Goal: Use online tool/utility: Utilize a website feature to perform a specific function

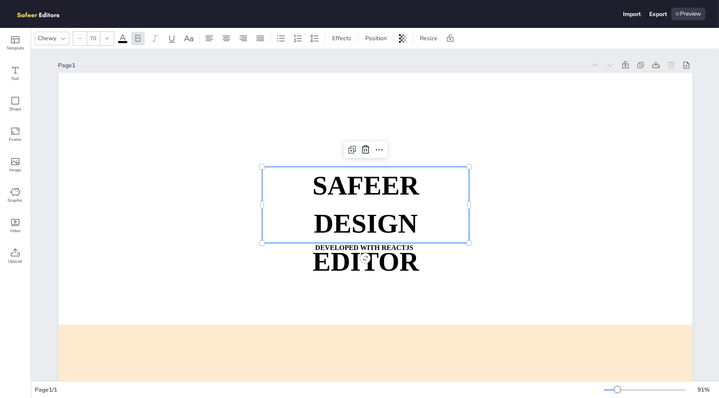
click at [397, 209] on strong "DESIGN EDITOR" at bounding box center [365, 243] width 106 height 68
drag, startPoint x: 18, startPoint y: 131, endPoint x: 262, endPoint y: 184, distance: 249.9
click at [262, 184] on div "Template Text Shape Frame Image Graphic Video Upload Chewy 70 Effects Position …" at bounding box center [359, 213] width 719 height 370
click at [266, 184] on p "SAFEER" at bounding box center [365, 186] width 207 height 38
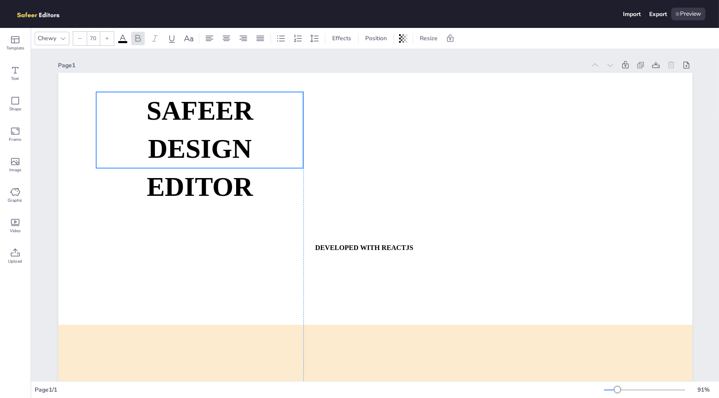
drag, startPoint x: 276, startPoint y: 186, endPoint x: 110, endPoint y: 111, distance: 182.7
click at [110, 111] on p "SAFEER" at bounding box center [199, 111] width 207 height 38
drag, startPoint x: 410, startPoint y: 36, endPoint x: 427, endPoint y: 37, distance: 16.5
click at [412, 36] on div "Position Resize" at bounding box center [409, 39] width 94 height 14
click at [432, 38] on span "Resize" at bounding box center [428, 38] width 21 height 8
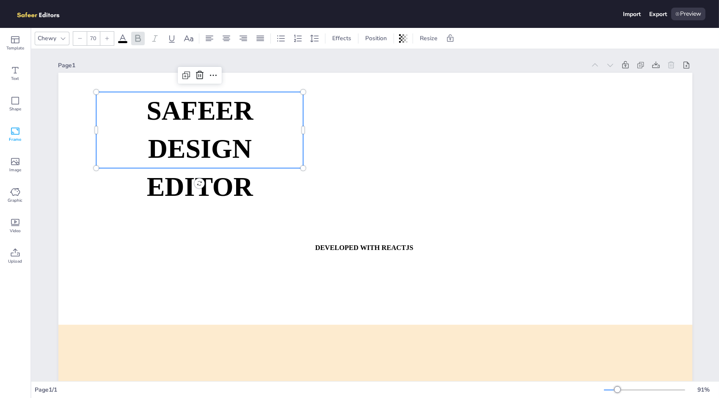
click at [15, 130] on icon at bounding box center [15, 131] width 10 height 10
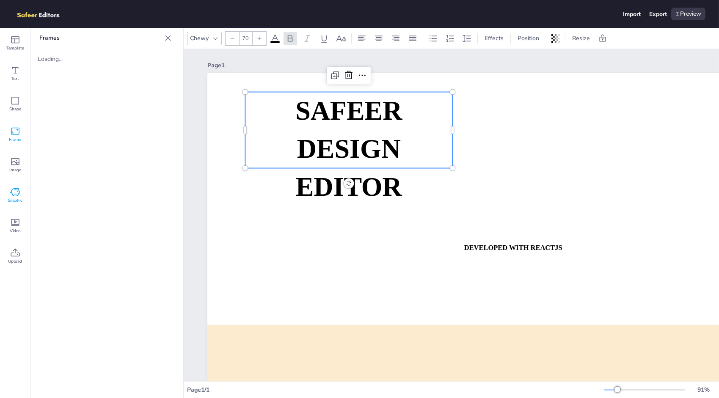
click at [14, 193] on icon at bounding box center [15, 192] width 10 height 10
click at [20, 253] on icon at bounding box center [15, 253] width 10 height 10
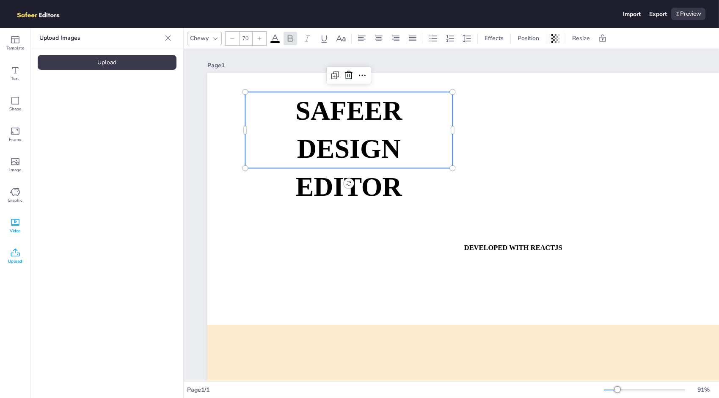
click at [19, 218] on icon at bounding box center [15, 222] width 10 height 10
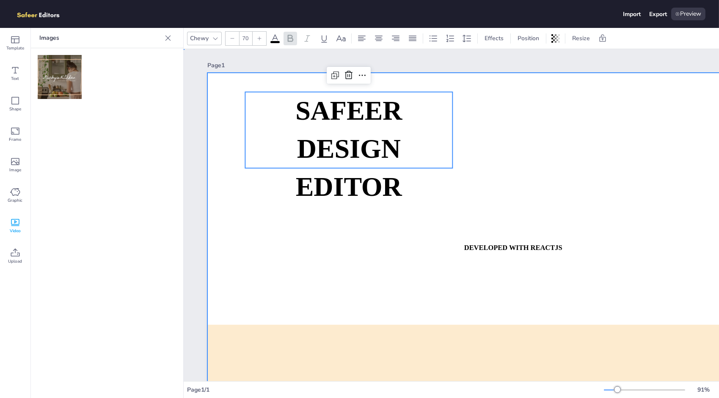
click at [341, 217] on div at bounding box center [524, 251] width 634 height 357
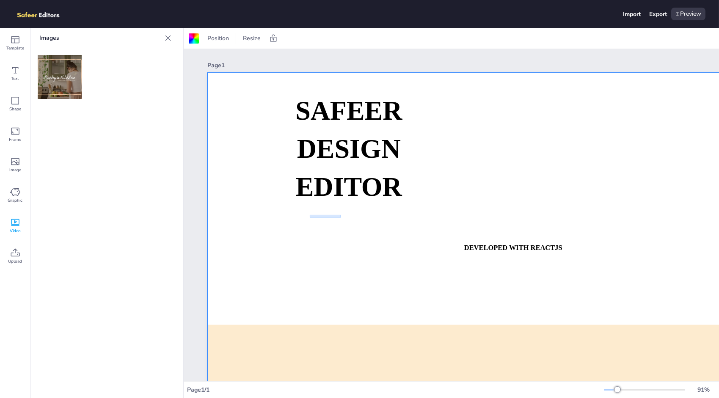
drag, startPoint x: 341, startPoint y: 217, endPoint x: 309, endPoint y: 215, distance: 31.8
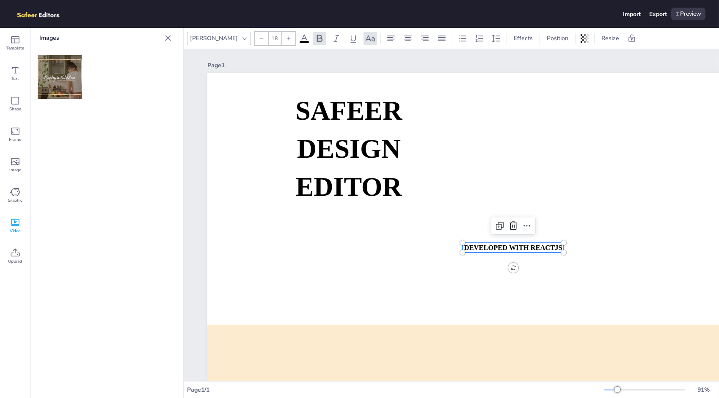
click at [516, 245] on strong "DEVELOPED WITH REACTJS" at bounding box center [513, 248] width 98 height 8
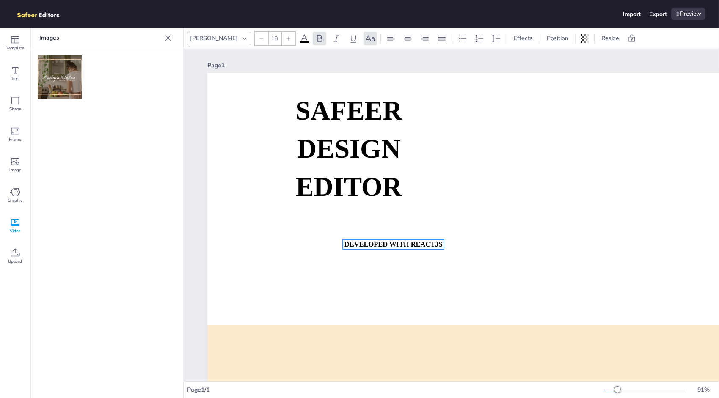
drag, startPoint x: 515, startPoint y: 245, endPoint x: 392, endPoint y: 242, distance: 123.6
click at [393, 242] on strong "DEVELOPED WITH REACTJS" at bounding box center [393, 244] width 98 height 8
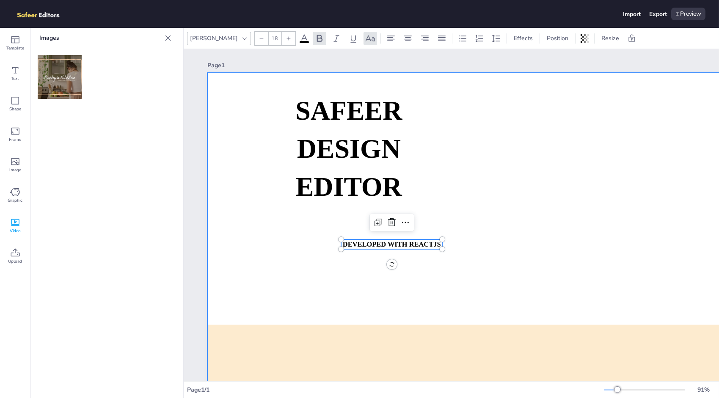
drag, startPoint x: 49, startPoint y: 70, endPoint x: 345, endPoint y: 209, distance: 326.7
click at [345, 209] on div "Template Text Shape Frame Image Graphic Video Upload Images Upload Images Uploa…" at bounding box center [359, 213] width 719 height 370
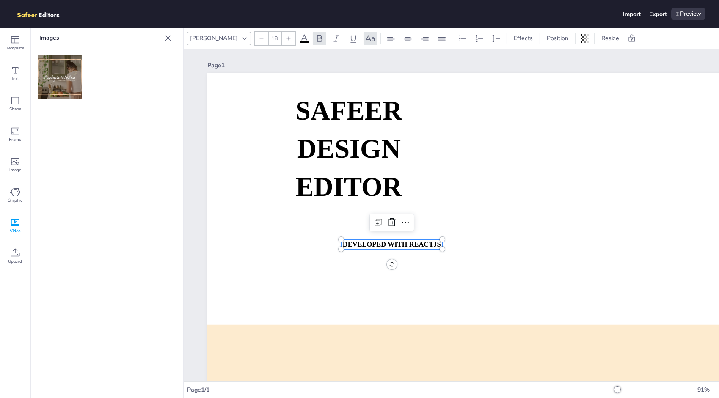
click at [55, 63] on img at bounding box center [60, 77] width 44 height 44
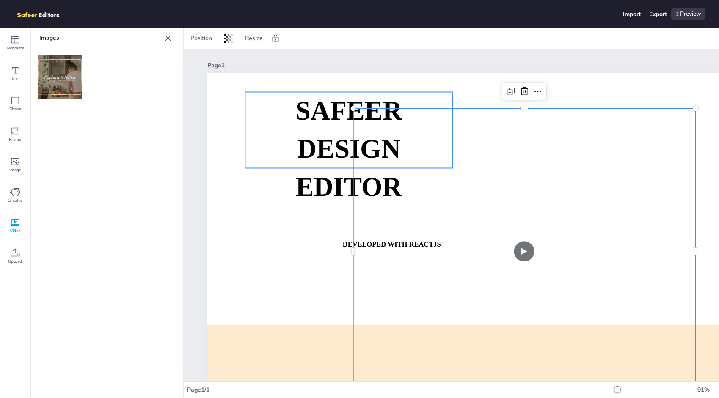
drag, startPoint x: 58, startPoint y: 71, endPoint x: 278, endPoint y: 175, distance: 243.9
click at [278, 175] on div "Template Text Shape Frame Image Graphic Video Upload Images Upload Images Uploa…" at bounding box center [359, 213] width 719 height 370
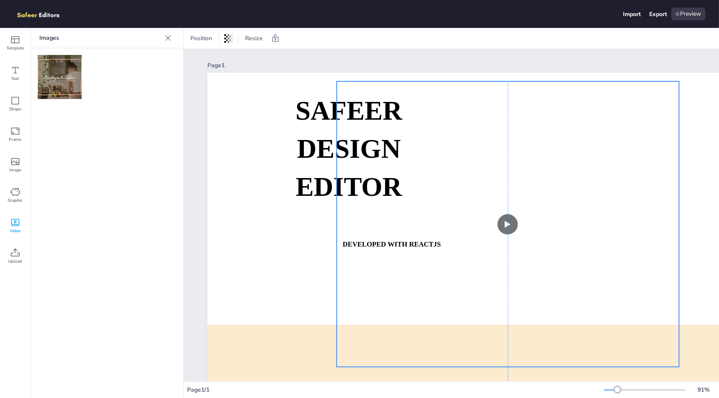
drag, startPoint x: 411, startPoint y: 226, endPoint x: 393, endPoint y: 202, distance: 30.2
click at [393, 202] on video at bounding box center [508, 224] width 342 height 286
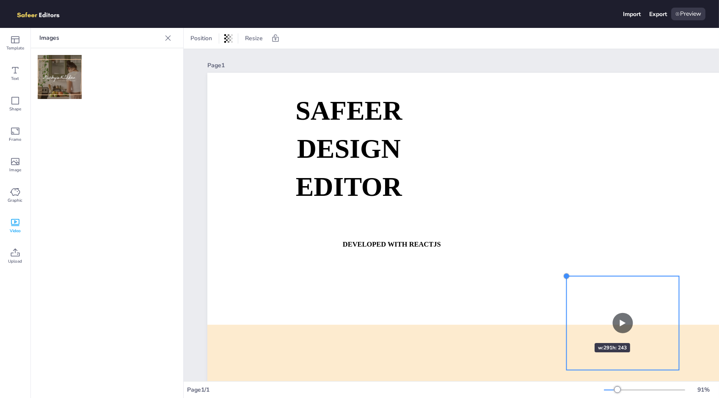
drag, startPoint x: 339, startPoint y: 85, endPoint x: 577, endPoint y: 335, distance: 344.1
click at [577, 335] on div "SAFEER DESIGN EDITOR DEVELOPED WITH REACTJS WHATSAPP: https://wa.me/+9232209196…" at bounding box center [524, 251] width 634 height 357
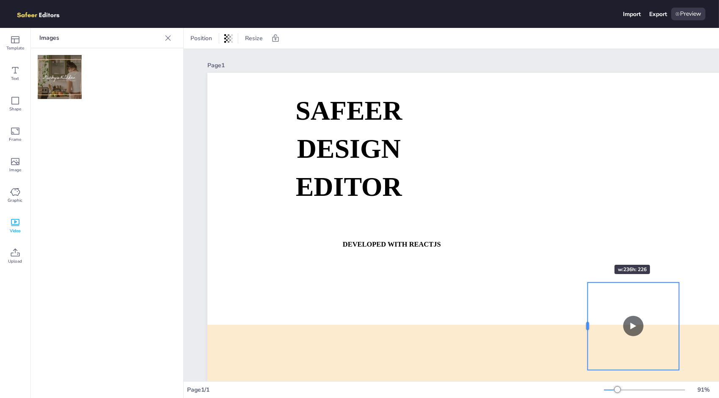
drag, startPoint x: 576, startPoint y: 334, endPoint x: 589, endPoint y: 255, distance: 80.1
click at [589, 255] on div "SAFEER DESIGN EDITOR DEVELOPED WITH REACTJS WHATSAPP: https://wa.me/+9232209196…" at bounding box center [524, 251] width 634 height 357
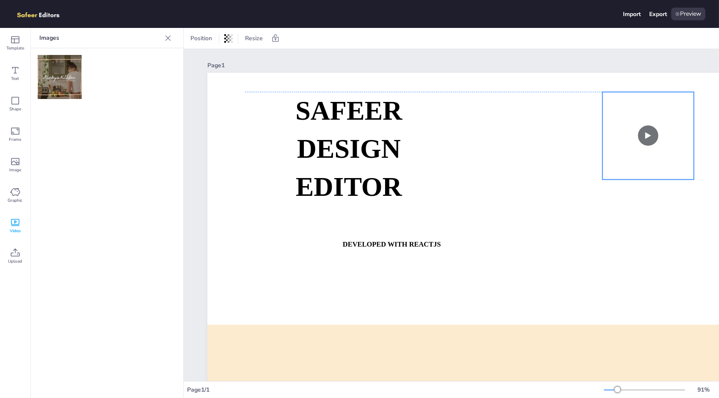
drag, startPoint x: 605, startPoint y: 315, endPoint x: 618, endPoint y: 123, distance: 192.5
click at [618, 123] on video at bounding box center [641, 136] width 105 height 88
click at [14, 75] on icon at bounding box center [15, 70] width 10 height 10
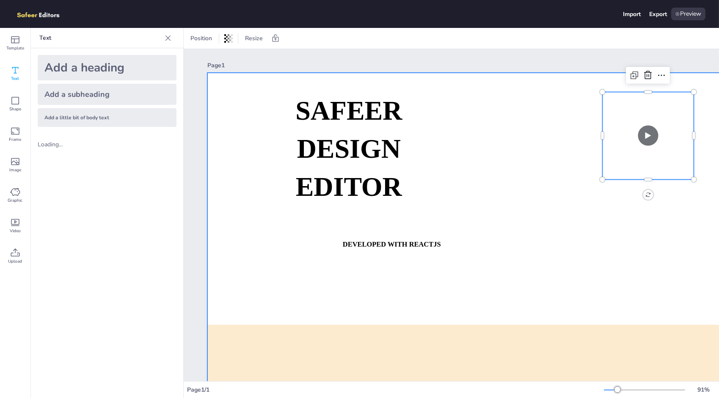
drag, startPoint x: 66, startPoint y: 97, endPoint x: 304, endPoint y: 255, distance: 285.5
click at [304, 255] on div "Template Text Shape Frame Image Graphic Video Upload Text Add a heading Add a s…" at bounding box center [359, 213] width 719 height 370
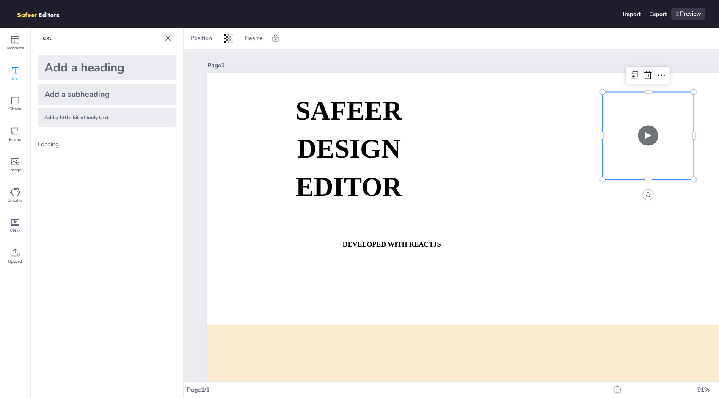
click at [75, 96] on div "Add a subheading" at bounding box center [107, 94] width 139 height 21
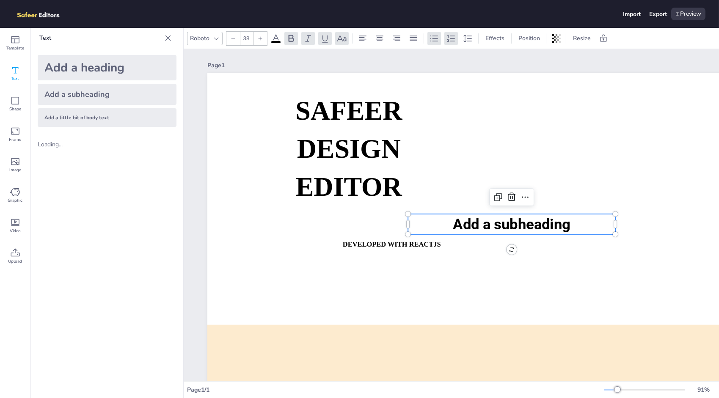
click at [458, 216] on span "Add a subheading" at bounding box center [512, 224] width 118 height 17
click at [505, 221] on span "Add a subheading" at bounding box center [512, 224] width 118 height 17
click at [18, 97] on icon at bounding box center [15, 101] width 10 height 10
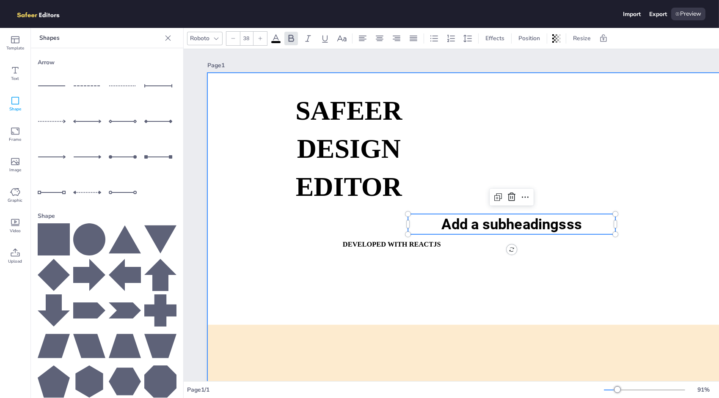
drag, startPoint x: 88, startPoint y: 230, endPoint x: 332, endPoint y: 236, distance: 243.8
click at [332, 236] on div "Template Text Shape Frame Image Graphic Video Upload Shapes Arrow Shape Upload …" at bounding box center [359, 213] width 719 height 370
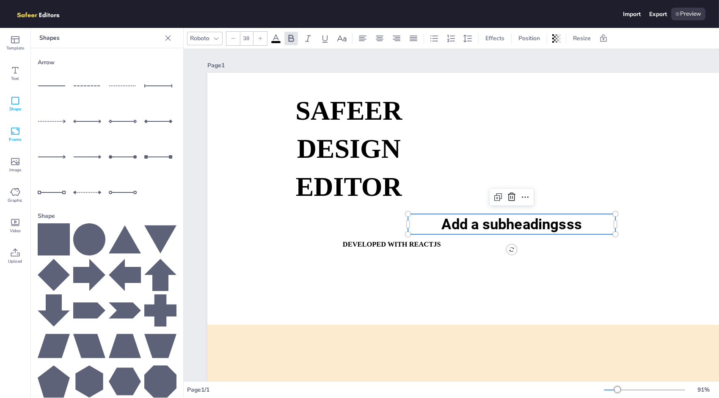
click at [17, 130] on icon at bounding box center [15, 131] width 10 height 10
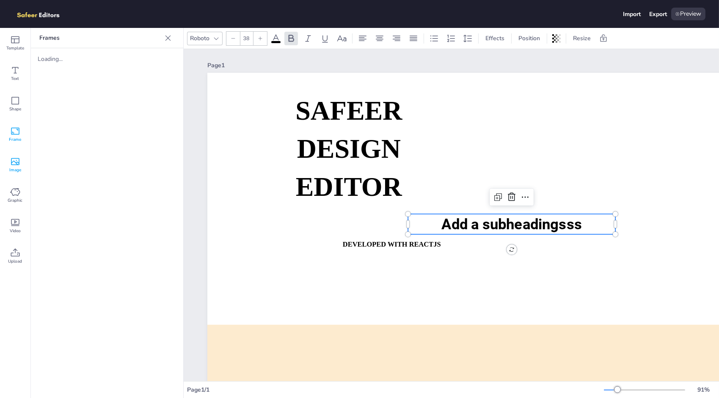
click at [15, 163] on icon at bounding box center [15, 162] width 10 height 10
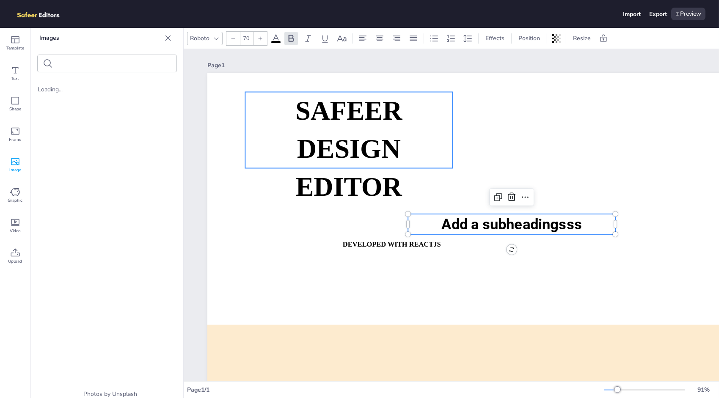
click at [318, 141] on strong "DESIGN EDITOR" at bounding box center [349, 168] width 106 height 68
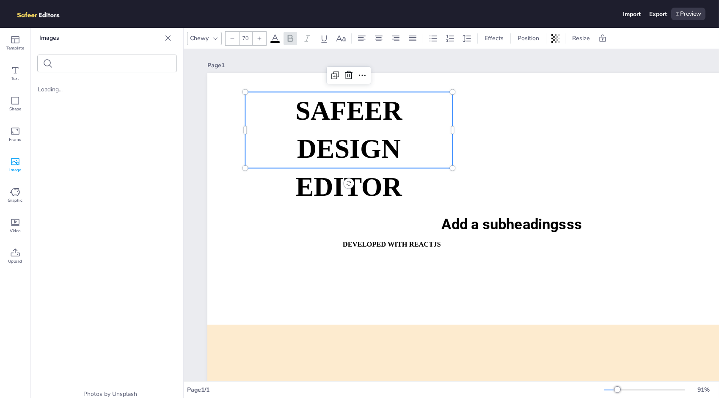
click at [348, 182] on div "SAFEER DESIGN EDITOR DEVELOPED WITH REACTJS WHATSAPP: https://wa.me/+9232209196…" at bounding box center [524, 251] width 634 height 357
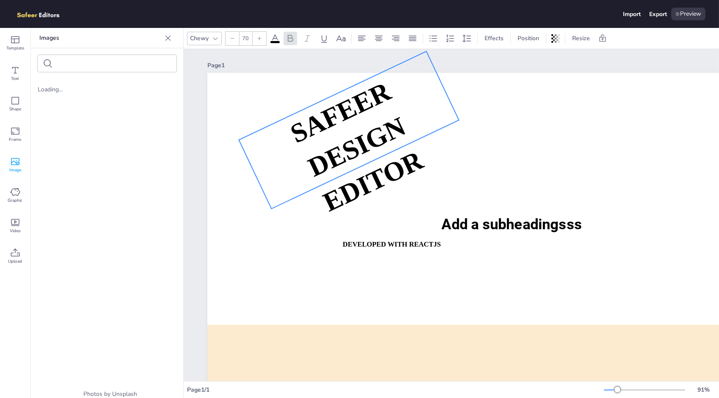
drag, startPoint x: 347, startPoint y: 182, endPoint x: 374, endPoint y: 183, distance: 26.2
click at [374, 183] on div "SAFEER DESIGN EDITOR DEVELOPED WITH REACTJS WHATSAPP: https://wa.me/+9232209196…" at bounding box center [524, 251] width 634 height 357
drag, startPoint x: 366, startPoint y: 170, endPoint x: 361, endPoint y: 160, distance: 11.7
click at [366, 170] on strong "DESIGN EDITOR" at bounding box center [366, 164] width 124 height 106
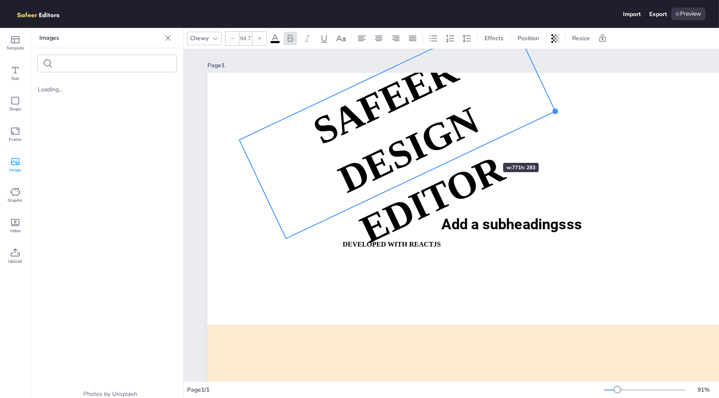
type input "94.5"
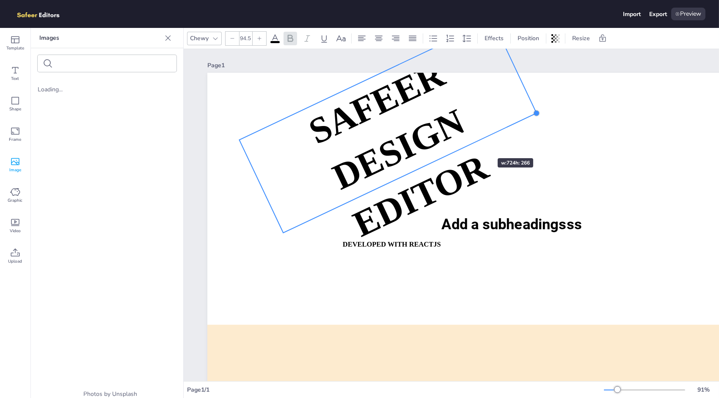
drag, startPoint x: 460, startPoint y: 119, endPoint x: 472, endPoint y: 143, distance: 26.7
click at [472, 143] on div "SAFEER DESIGN EDITOR DEVELOPED WITH REACTJS WHATSAPP: https://wa.me/+9232209196…" at bounding box center [524, 251] width 634 height 357
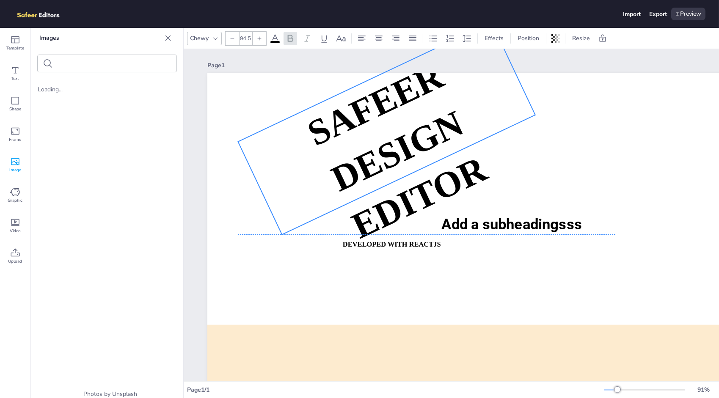
drag, startPoint x: 457, startPoint y: 141, endPoint x: 440, endPoint y: 158, distance: 23.7
click at [440, 158] on strong "DESIGN EDITOR" at bounding box center [408, 174] width 167 height 143
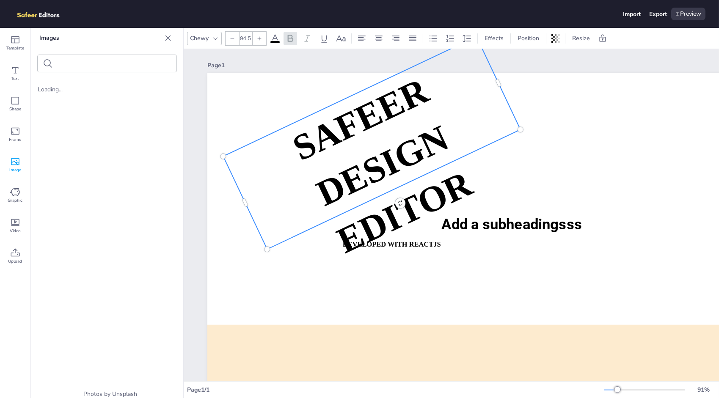
click at [357, 121] on strong "SAFEER" at bounding box center [360, 120] width 147 height 98
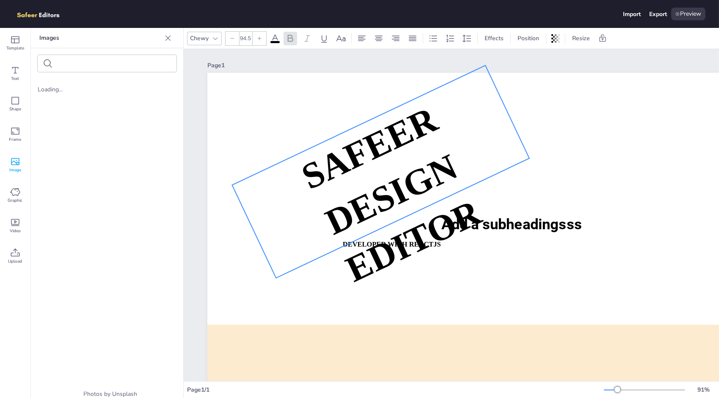
drag, startPoint x: 301, startPoint y: 134, endPoint x: 308, endPoint y: 160, distance: 26.7
click at [308, 160] on strong "SAFEER" at bounding box center [369, 148] width 147 height 98
click at [327, 171] on strong "SAFEER" at bounding box center [369, 148] width 147 height 98
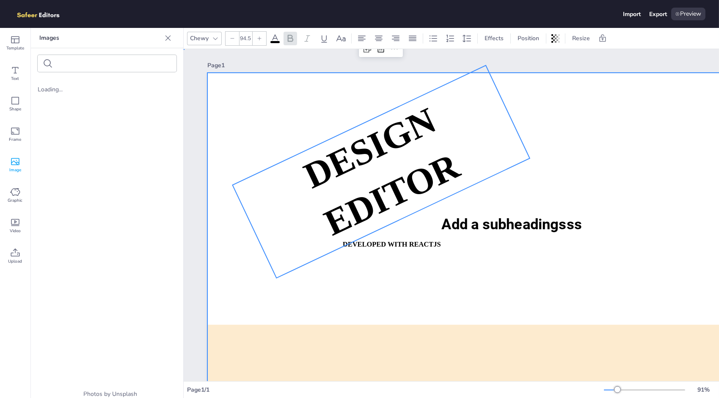
click at [360, 251] on div at bounding box center [524, 251] width 634 height 357
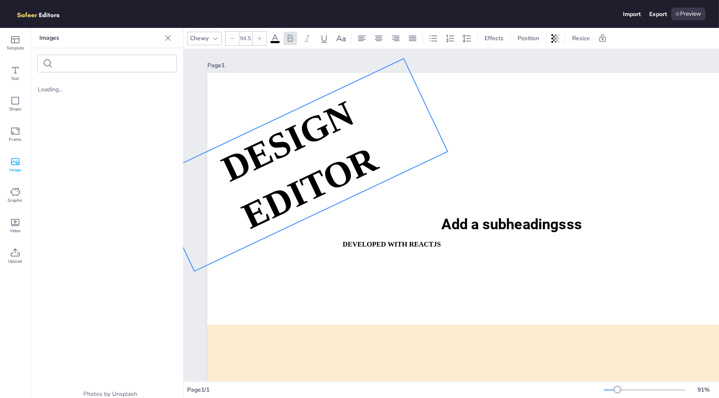
drag, startPoint x: 319, startPoint y: 221, endPoint x: 237, endPoint y: 214, distance: 82.4
click at [237, 214] on p "DESIGN EDITOR" at bounding box center [298, 165] width 297 height 212
click at [410, 41] on icon at bounding box center [412, 38] width 10 height 10
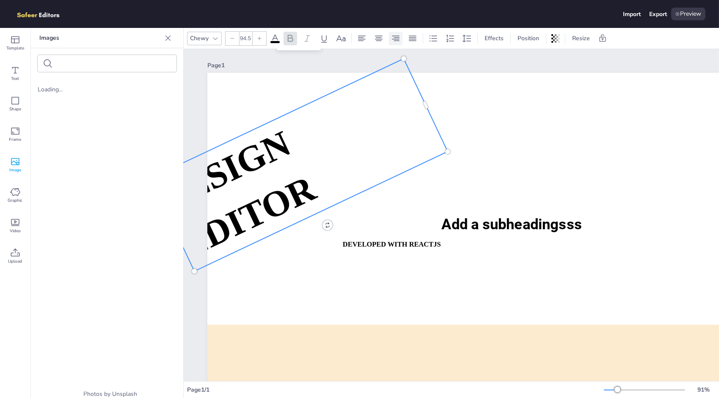
click at [399, 38] on div at bounding box center [396, 39] width 14 height 14
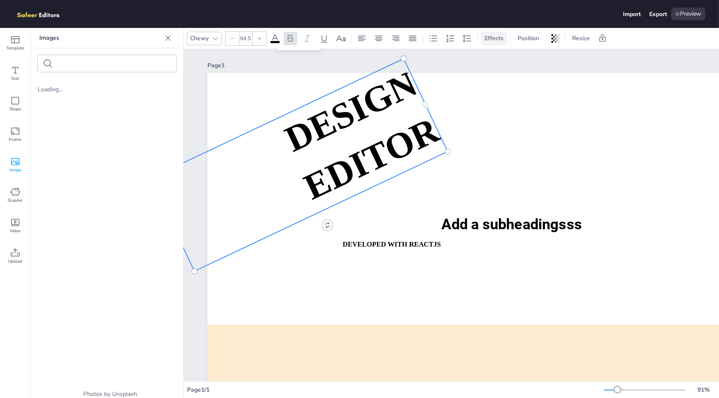
click at [491, 38] on span "Effects" at bounding box center [494, 38] width 22 height 8
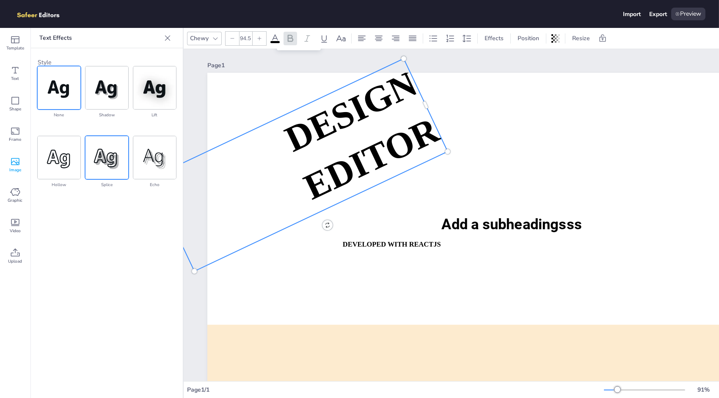
click at [91, 154] on img at bounding box center [106, 157] width 43 height 43
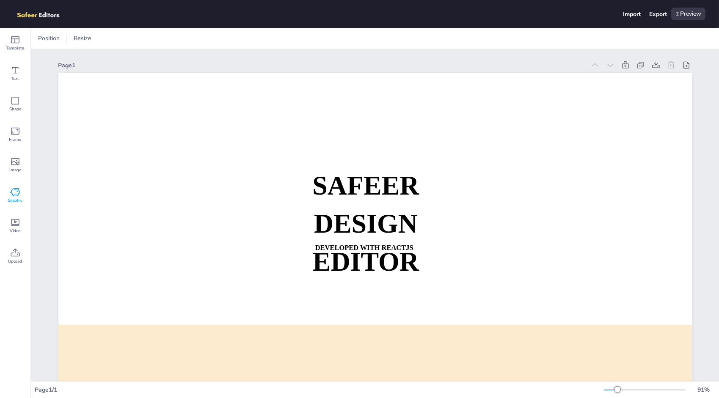
click at [18, 199] on span "Graphic" at bounding box center [15, 200] width 15 height 7
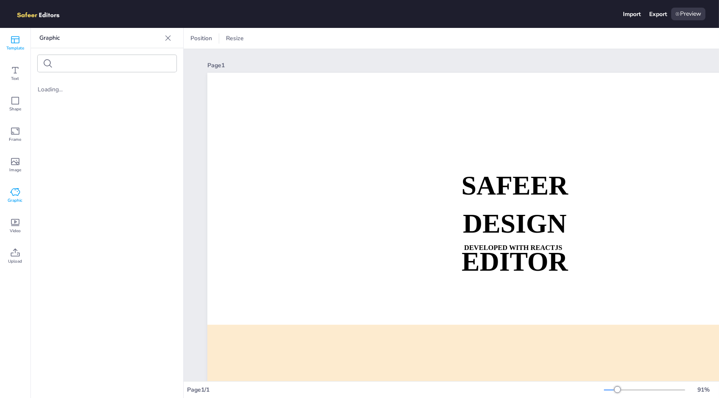
click at [20, 42] on icon at bounding box center [15, 40] width 10 height 10
